Goal: Transaction & Acquisition: Purchase product/service

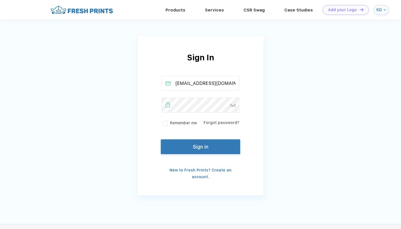
click at [94, 9] on img at bounding box center [82, 10] width 66 height 10
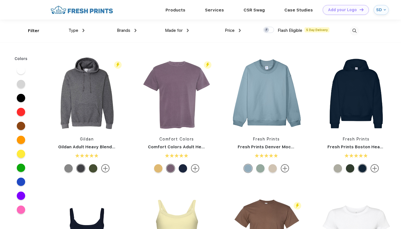
scroll to position [0, 0]
click at [275, 105] on img at bounding box center [266, 93] width 74 height 74
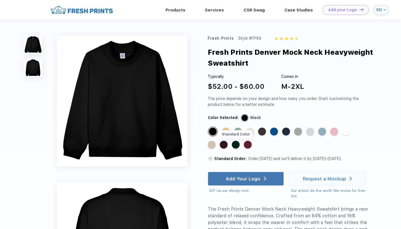
click at [236, 146] on div "Standard Color" at bounding box center [236, 145] width 8 height 8
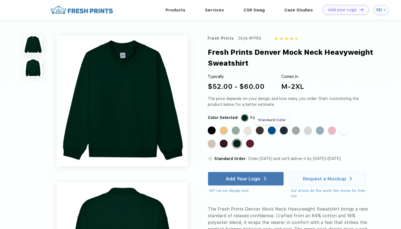
click at [272, 130] on div "Standard Color" at bounding box center [272, 131] width 8 height 8
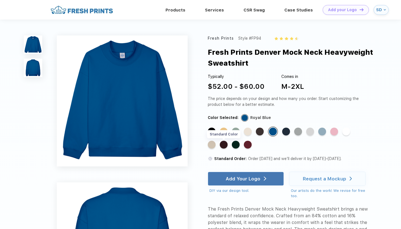
click at [223, 146] on div "Standard Color" at bounding box center [224, 145] width 8 height 8
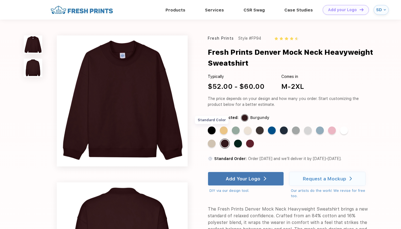
click at [212, 132] on div "Standard Color" at bounding box center [212, 131] width 8 height 8
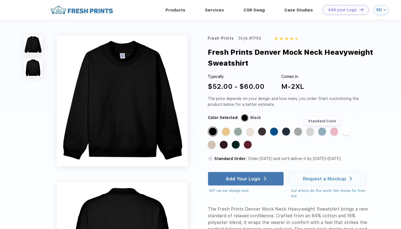
click at [319, 131] on div "Standard Color" at bounding box center [322, 132] width 8 height 8
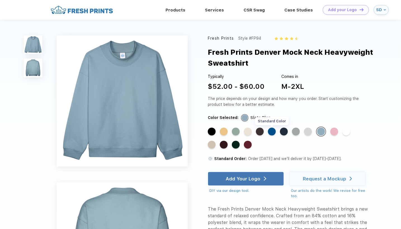
click at [273, 133] on div "Standard Color" at bounding box center [272, 132] width 8 height 8
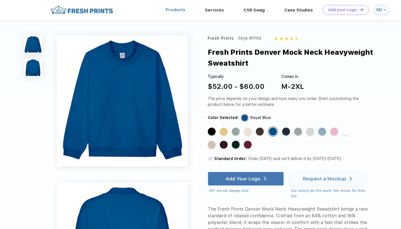
click at [182, 9] on link "Products" at bounding box center [175, 9] width 20 height 5
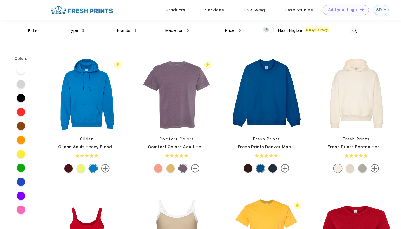
click at [356, 30] on img at bounding box center [354, 30] width 9 height 9
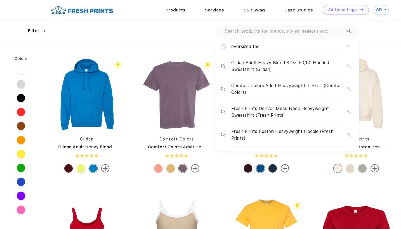
click at [253, 31] on input "text" at bounding box center [285, 31] width 122 height 6
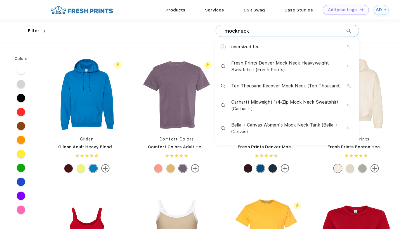
type input "mockneck"
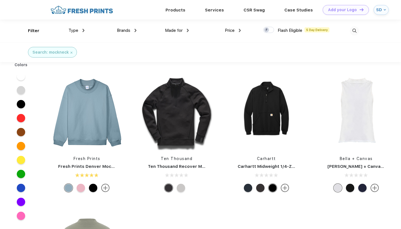
click at [103, 189] on img at bounding box center [105, 188] width 8 height 8
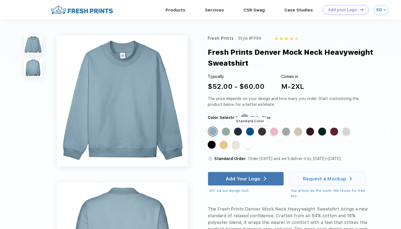
click at [249, 131] on div "Standard Color" at bounding box center [250, 132] width 8 height 8
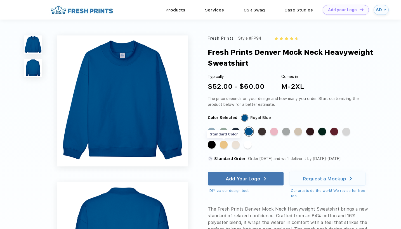
click at [224, 147] on div "Standard Color" at bounding box center [224, 145] width 8 height 8
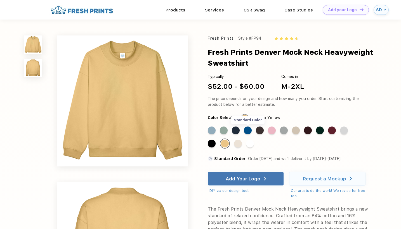
click at [248, 130] on div "Standard Color" at bounding box center [248, 131] width 8 height 8
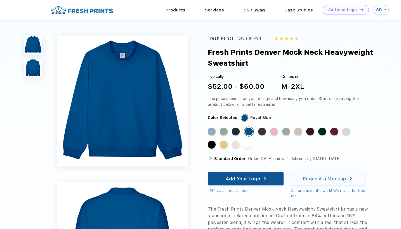
click at [234, 181] on div "Add Your Logo" at bounding box center [243, 179] width 35 height 6
